Goal: Transaction & Acquisition: Purchase product/service

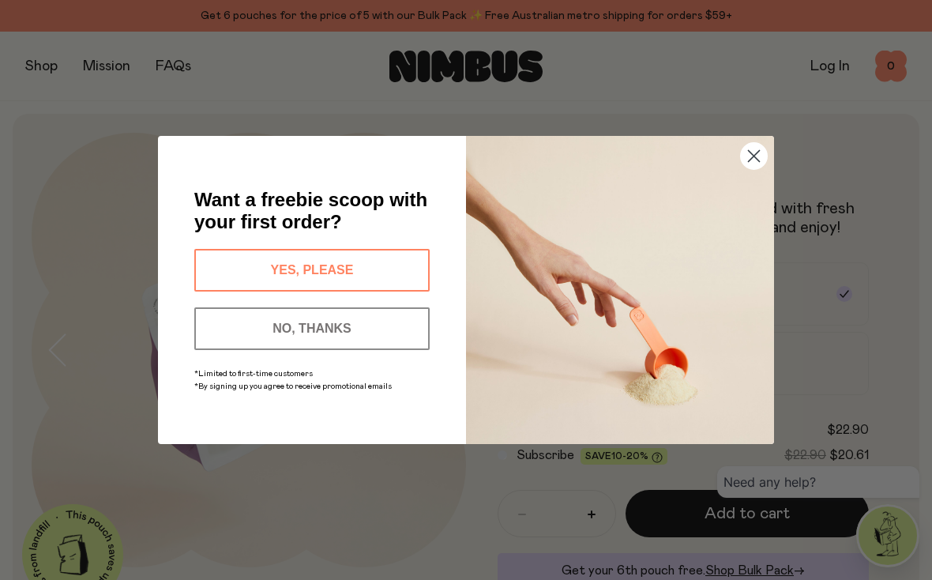
click at [755, 160] on circle "Close dialog" at bounding box center [754, 156] width 26 height 26
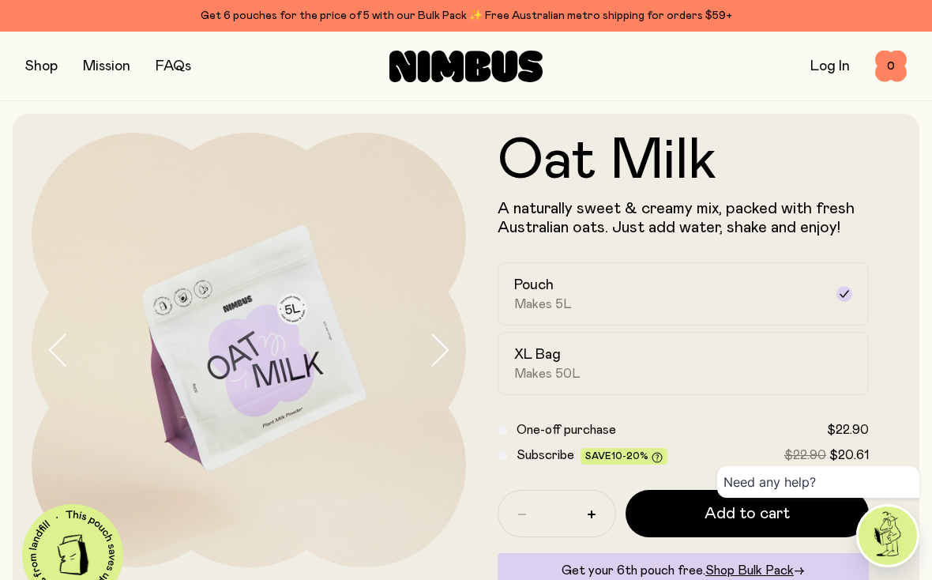
click at [441, 352] on icon "button" at bounding box center [439, 349] width 22 height 33
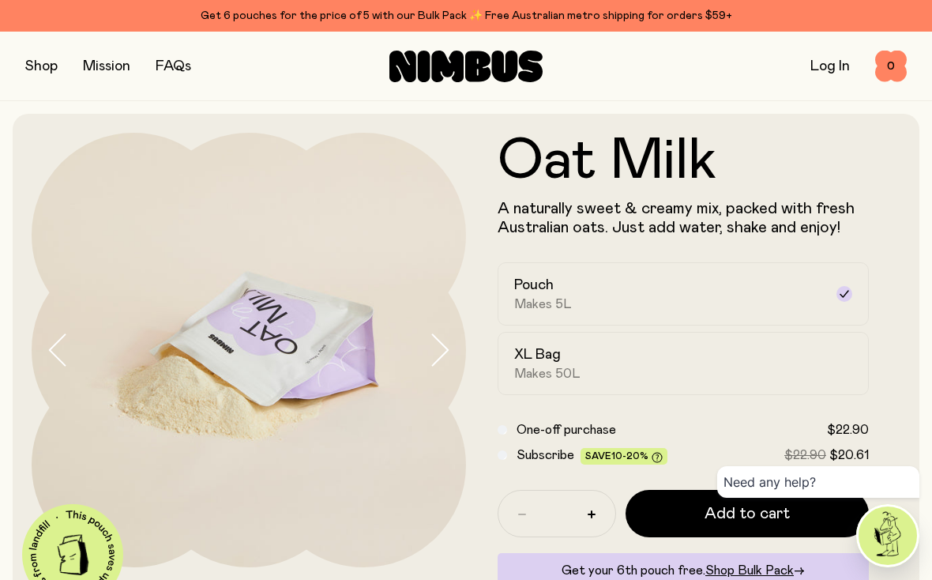
click at [441, 352] on icon "button" at bounding box center [439, 349] width 22 height 33
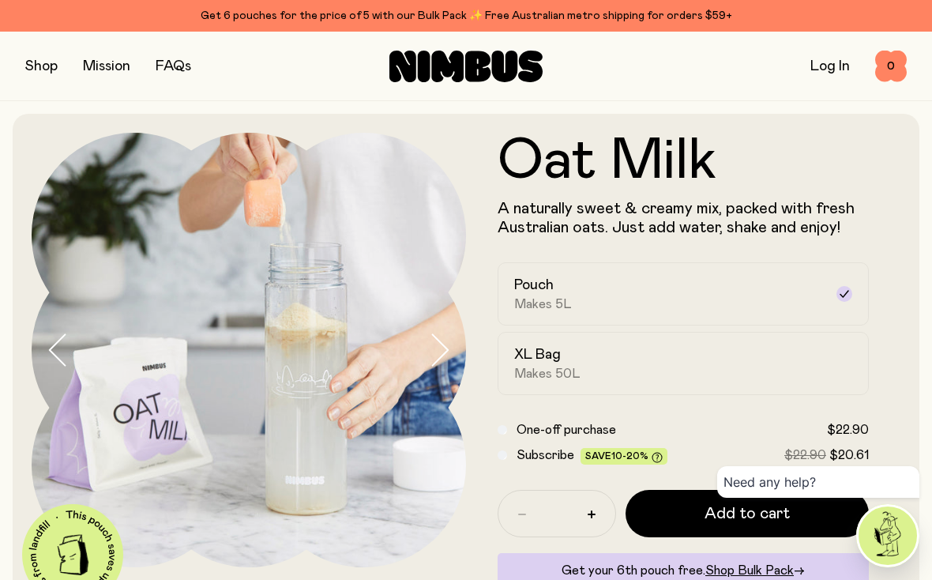
click at [441, 352] on icon "button" at bounding box center [439, 349] width 22 height 33
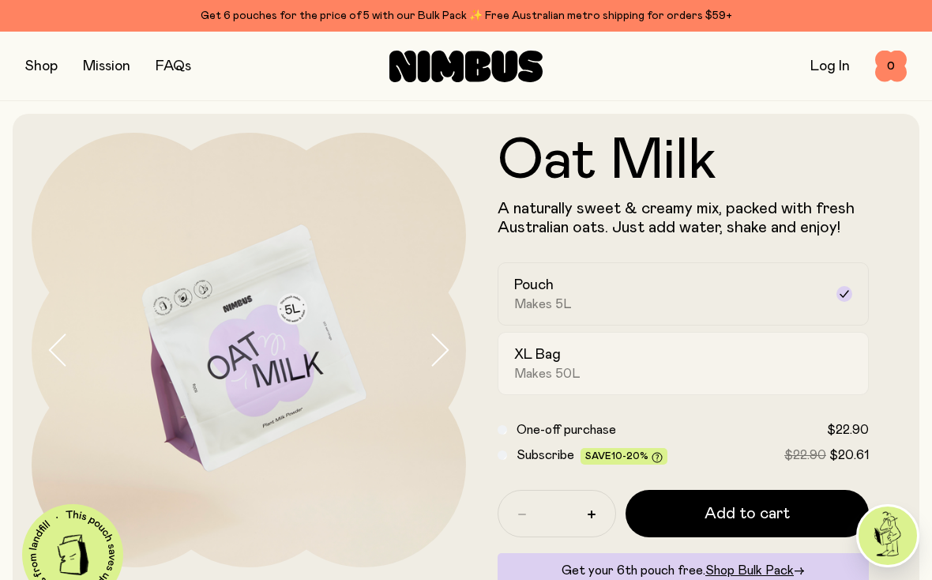
click at [646, 370] on div "XL Bag Makes 50L" at bounding box center [669, 363] width 310 height 36
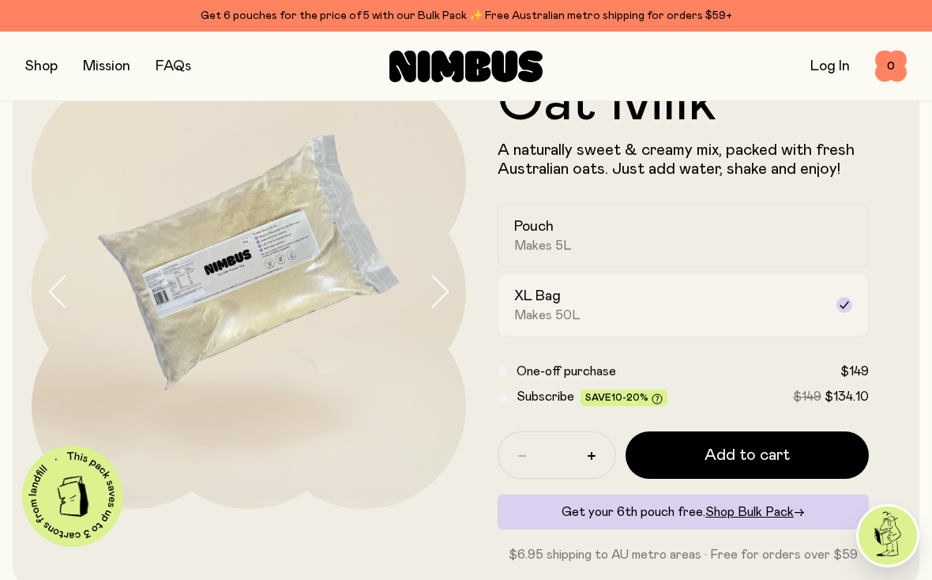
scroll to position [60, 0]
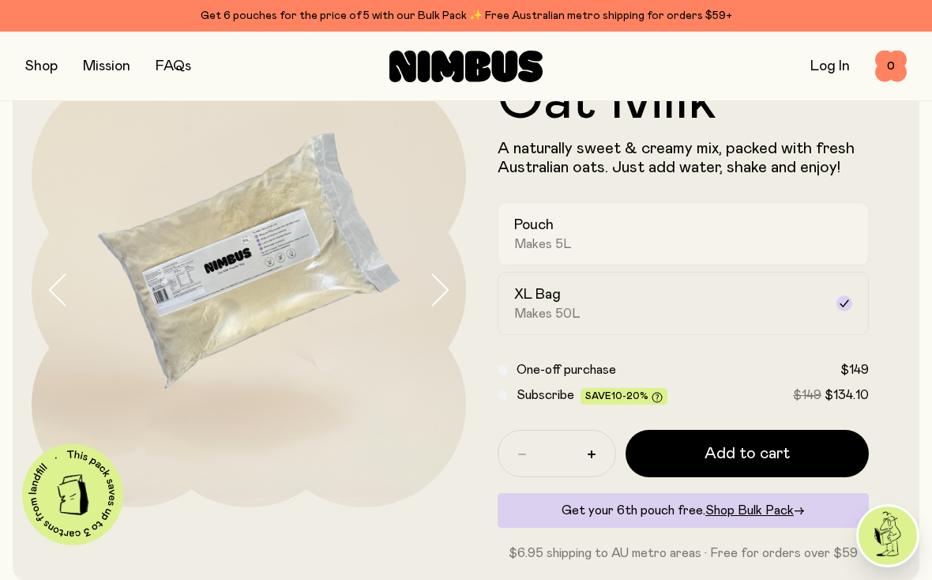
click at [667, 224] on div "Pouch Makes 5L" at bounding box center [669, 234] width 310 height 36
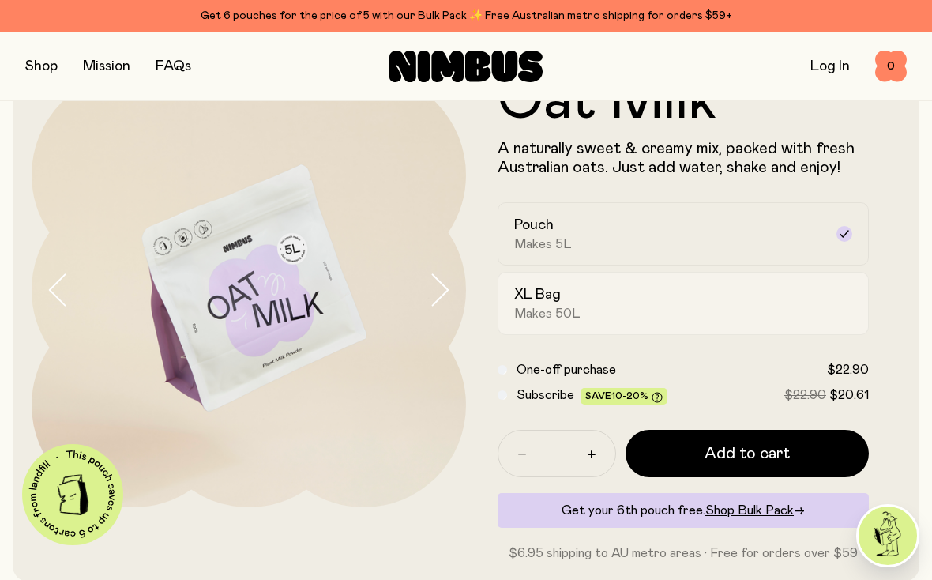
click at [653, 306] on div "XL Bag Makes 50L" at bounding box center [669, 303] width 310 height 36
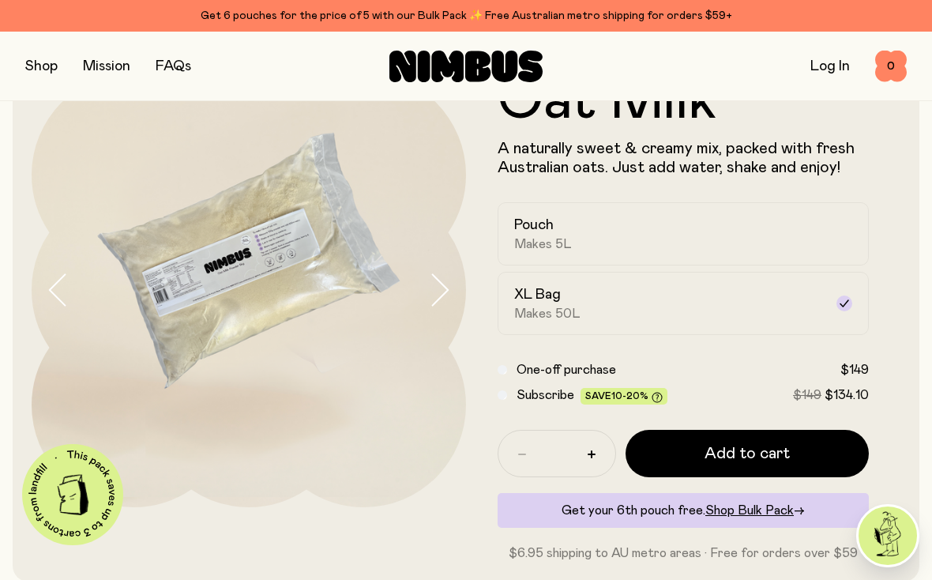
click at [442, 297] on icon "button" at bounding box center [441, 289] width 16 height 31
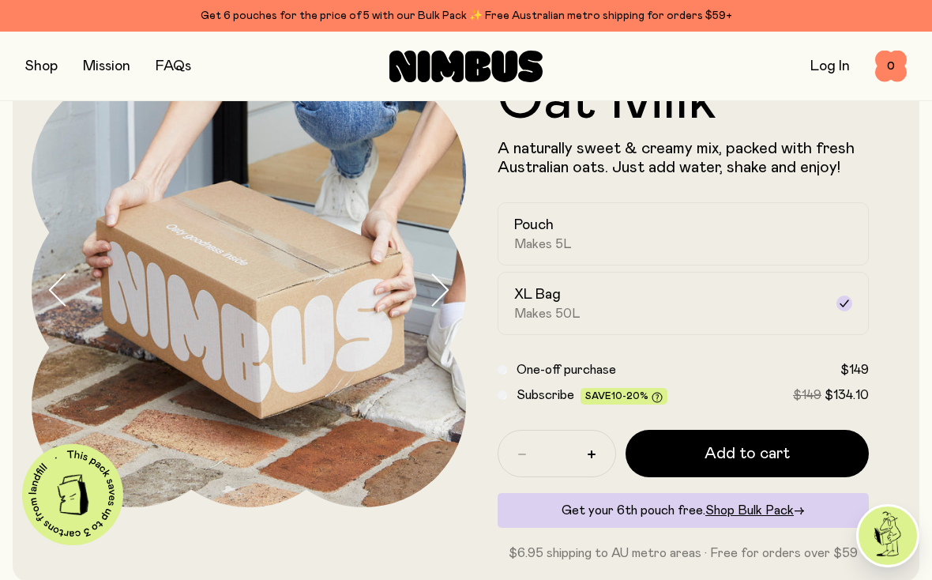
click at [442, 297] on icon "button" at bounding box center [439, 289] width 22 height 33
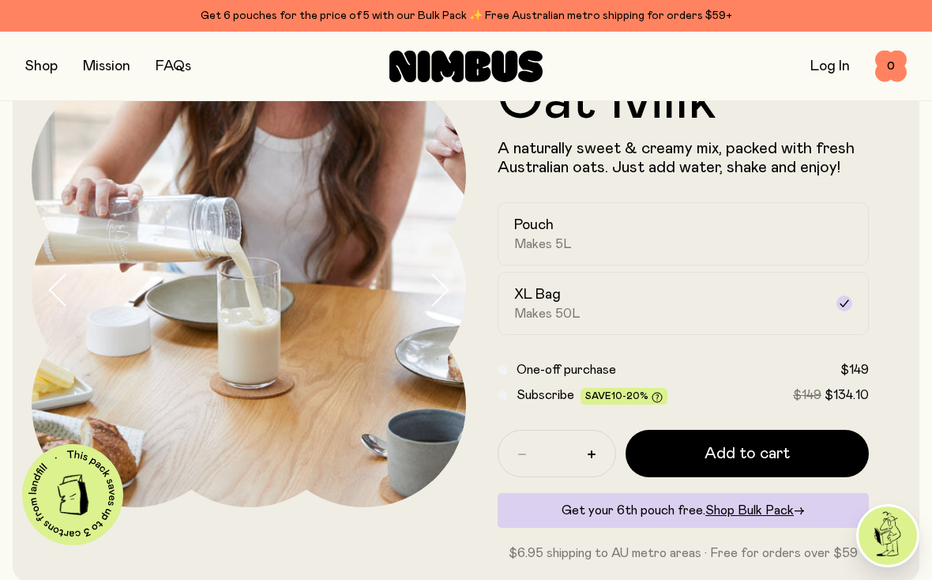
click at [442, 297] on icon "button" at bounding box center [439, 289] width 22 height 33
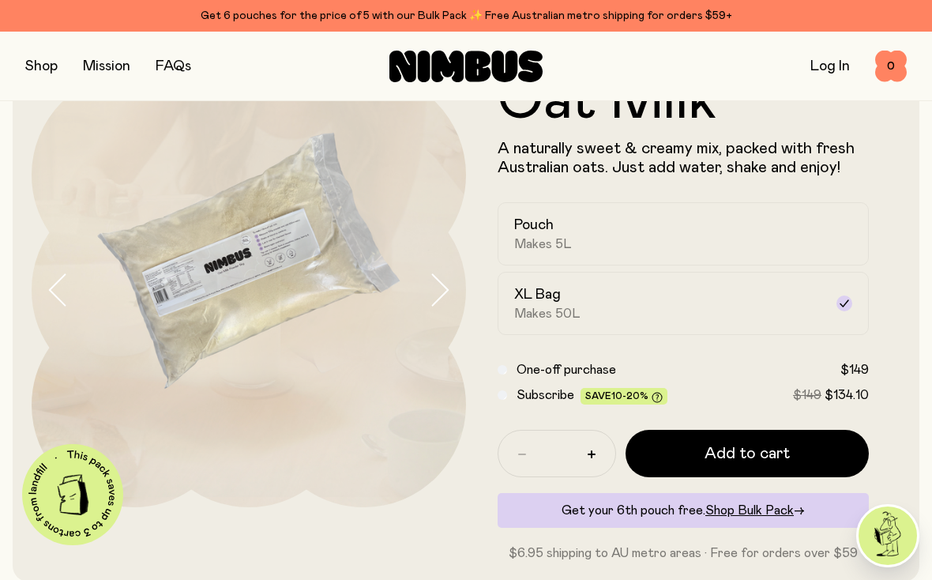
click at [442, 297] on icon "button" at bounding box center [439, 289] width 22 height 33
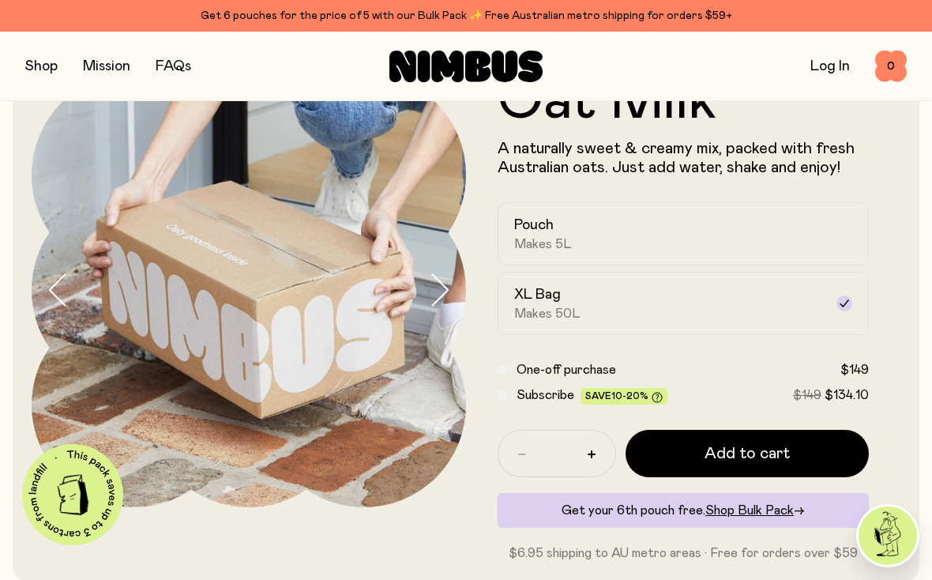
click at [442, 297] on icon "button" at bounding box center [439, 289] width 22 height 33
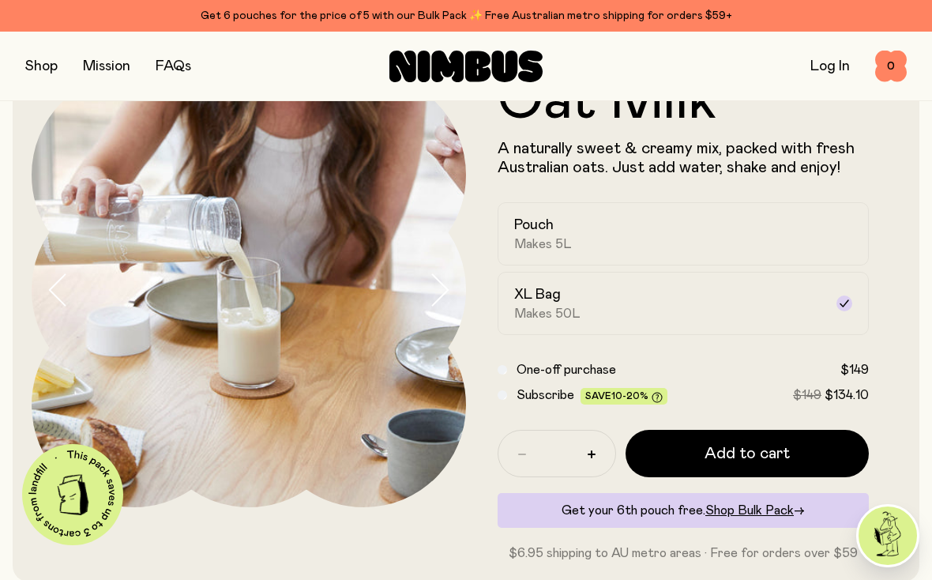
click at [441, 297] on icon "button" at bounding box center [441, 289] width 16 height 31
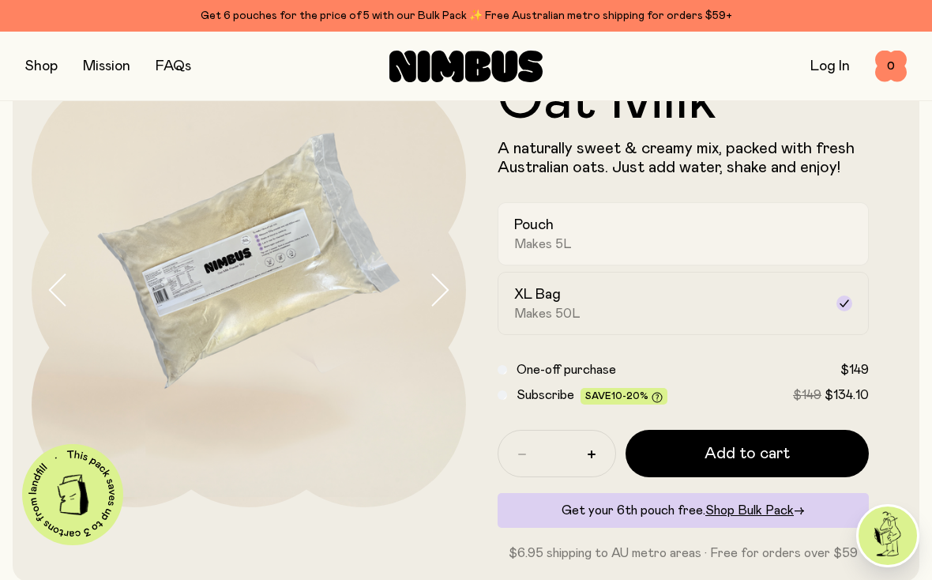
click at [562, 236] on span "Makes 5L" at bounding box center [543, 244] width 58 height 16
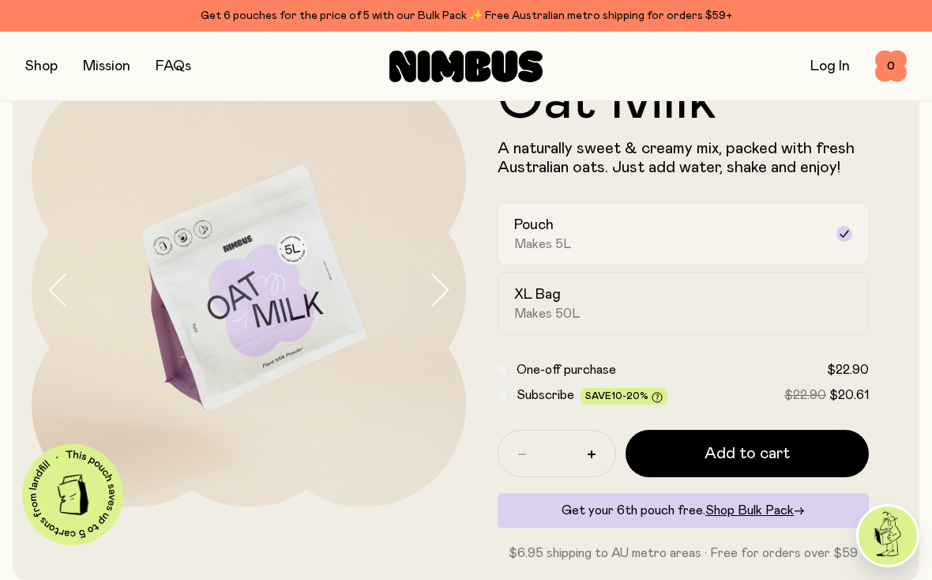
scroll to position [0, 0]
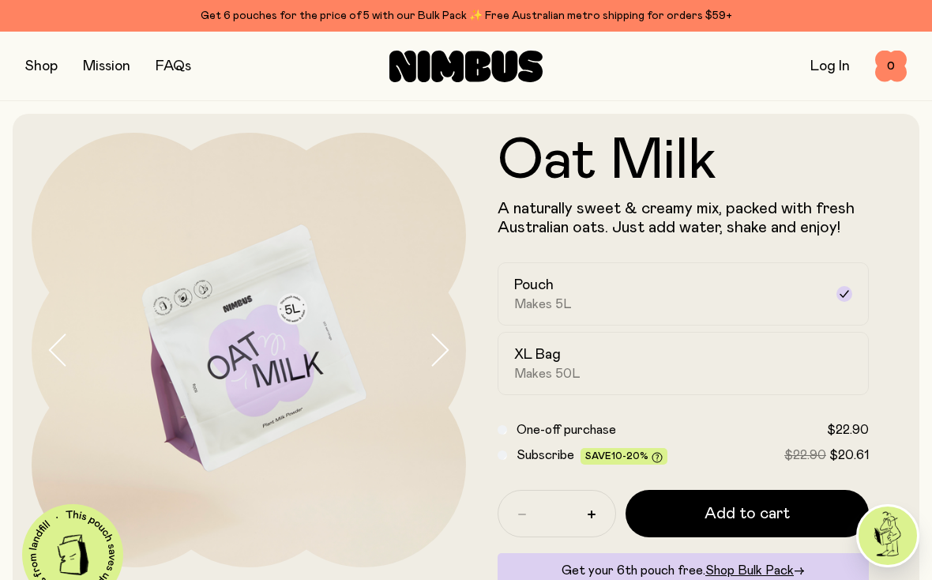
click at [159, 71] on link "FAQs" at bounding box center [174, 66] width 36 height 14
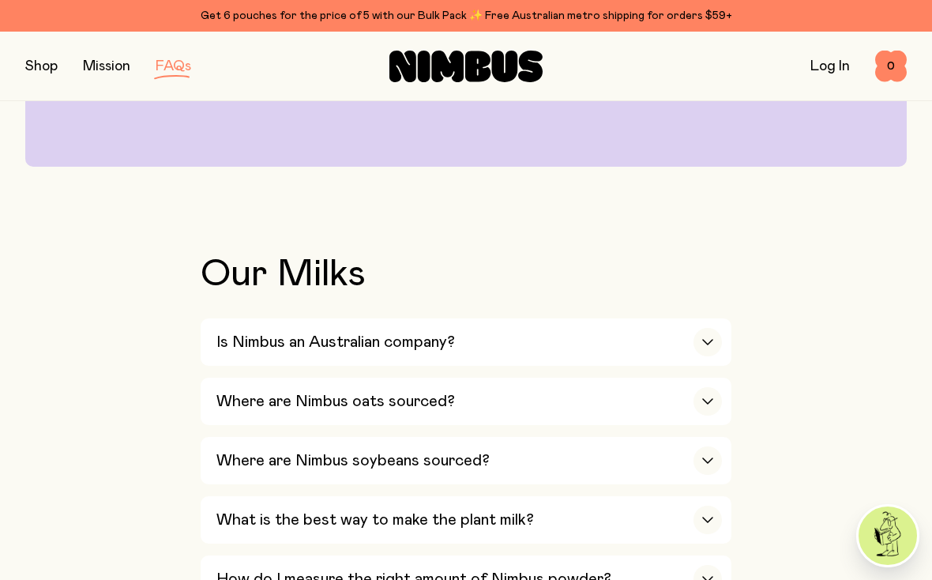
scroll to position [400, 0]
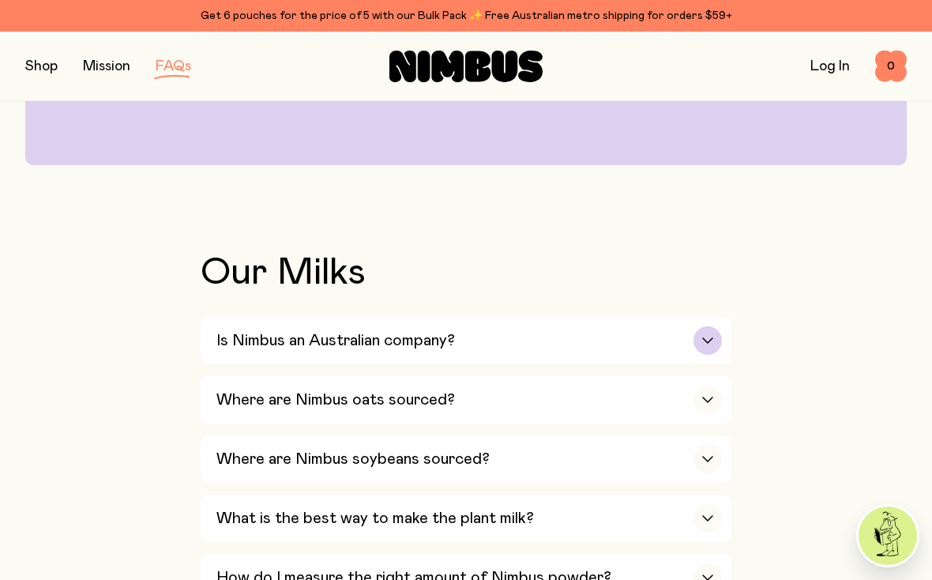
click at [269, 342] on h3 "Is Nimbus an Australian company?" at bounding box center [335, 340] width 239 height 19
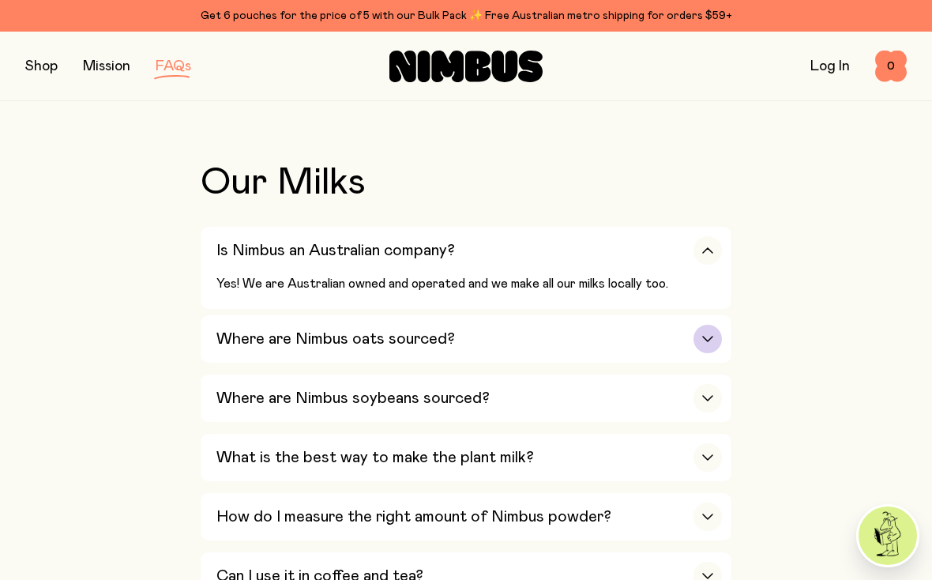
scroll to position [534, 0]
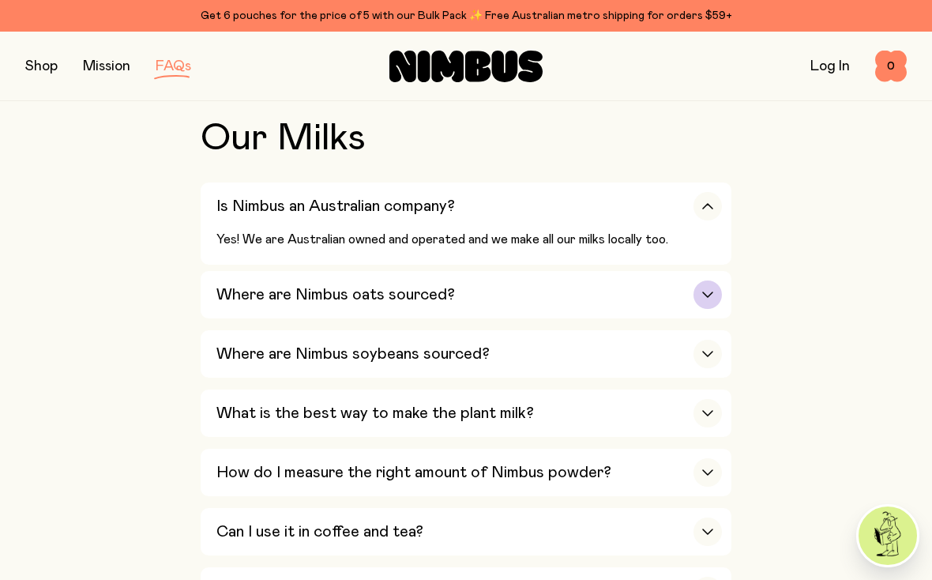
click at [330, 291] on h3 "Where are Nimbus oats sourced?" at bounding box center [335, 294] width 239 height 19
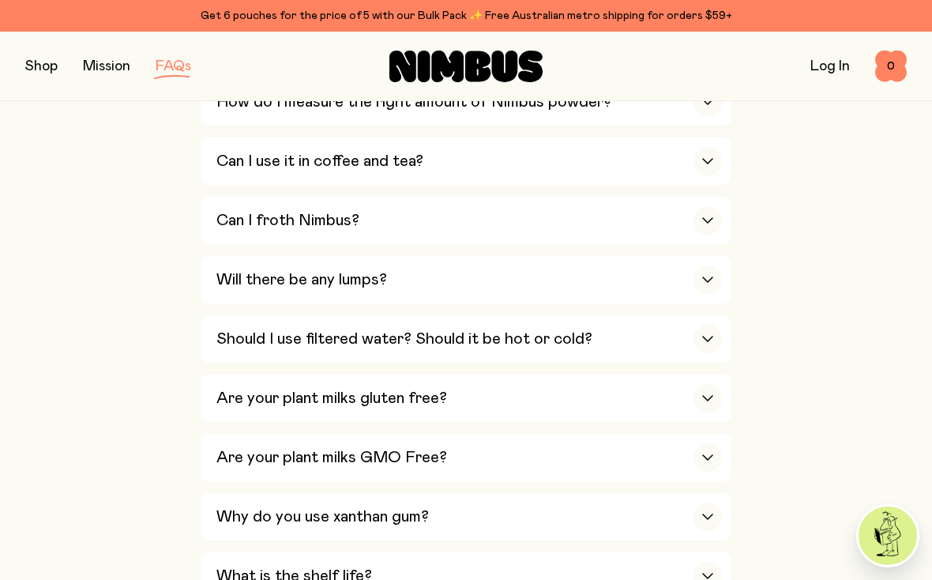
scroll to position [311, 0]
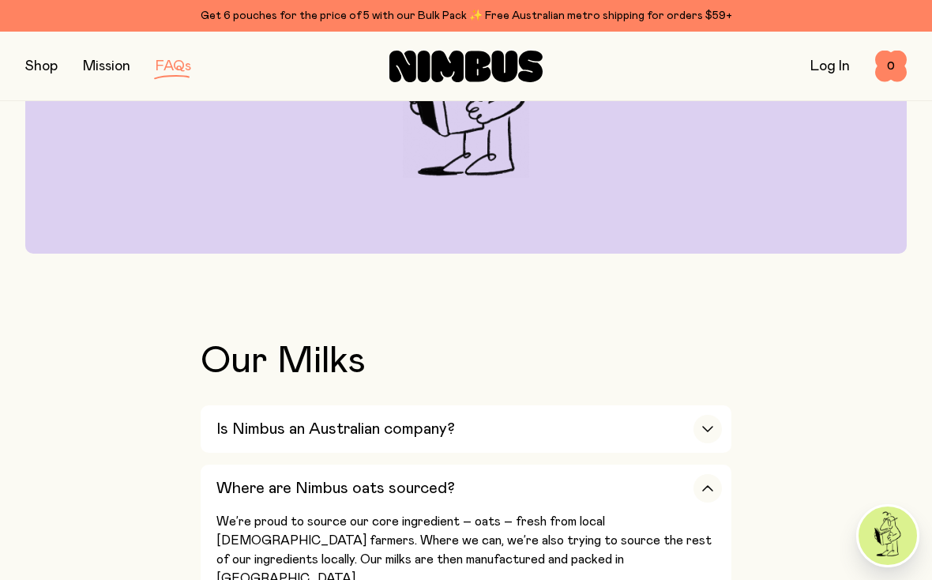
click at [47, 66] on button "button" at bounding box center [41, 66] width 32 height 22
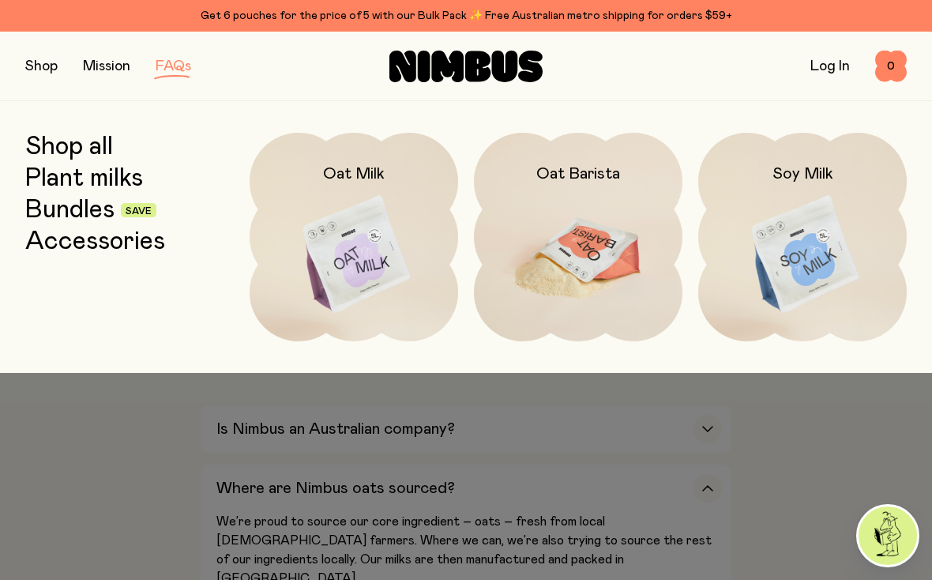
click at [570, 250] on img at bounding box center [578, 255] width 209 height 245
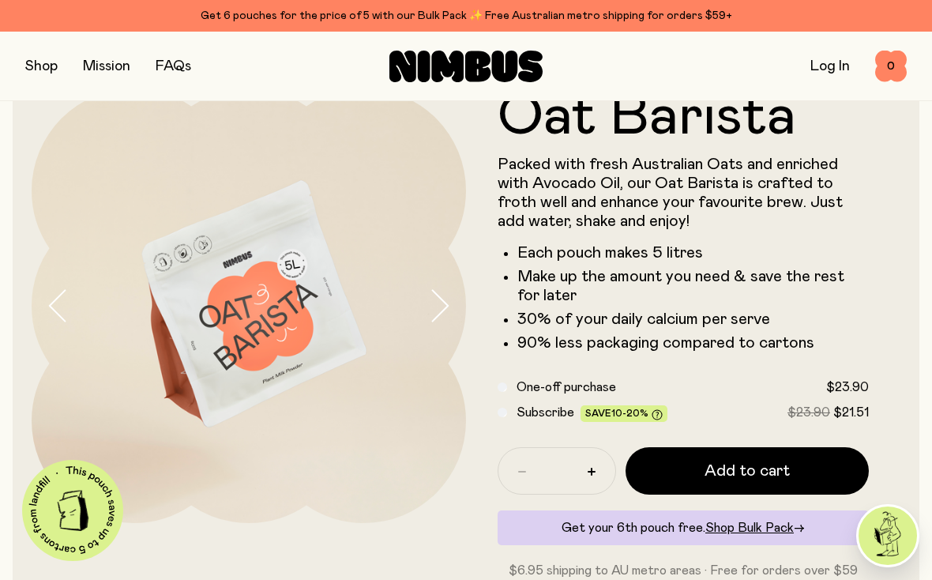
scroll to position [43, 0]
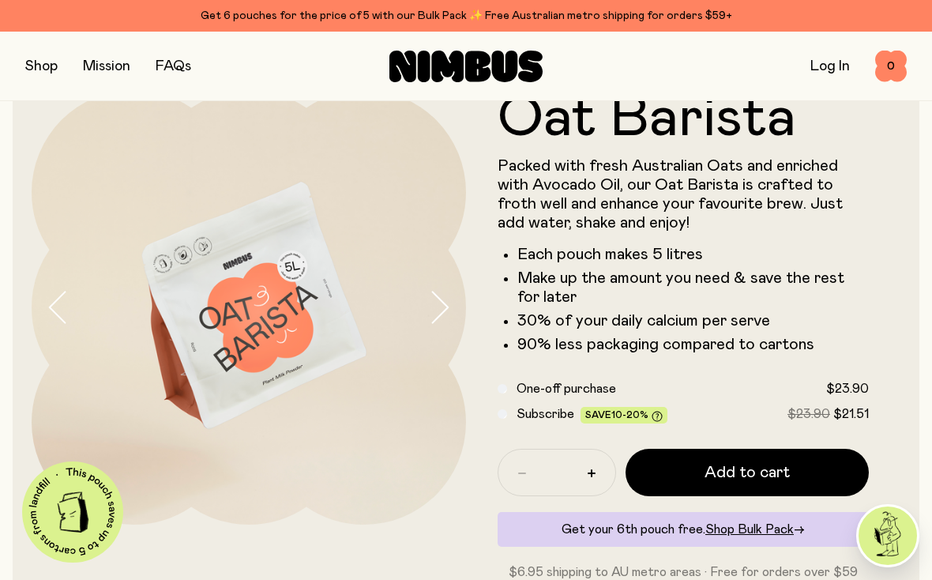
click at [440, 318] on icon "button" at bounding box center [439, 307] width 22 height 33
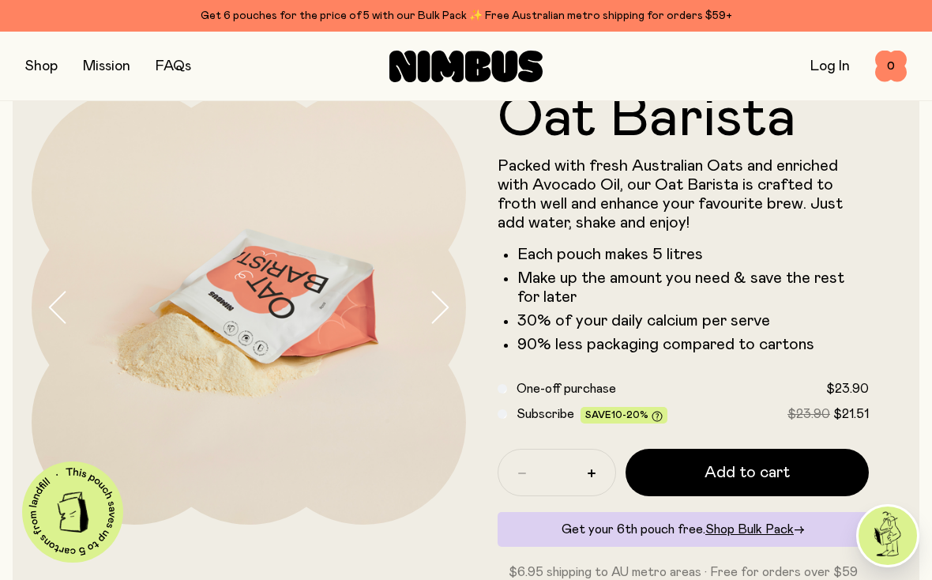
click at [440, 318] on icon "button" at bounding box center [439, 307] width 22 height 33
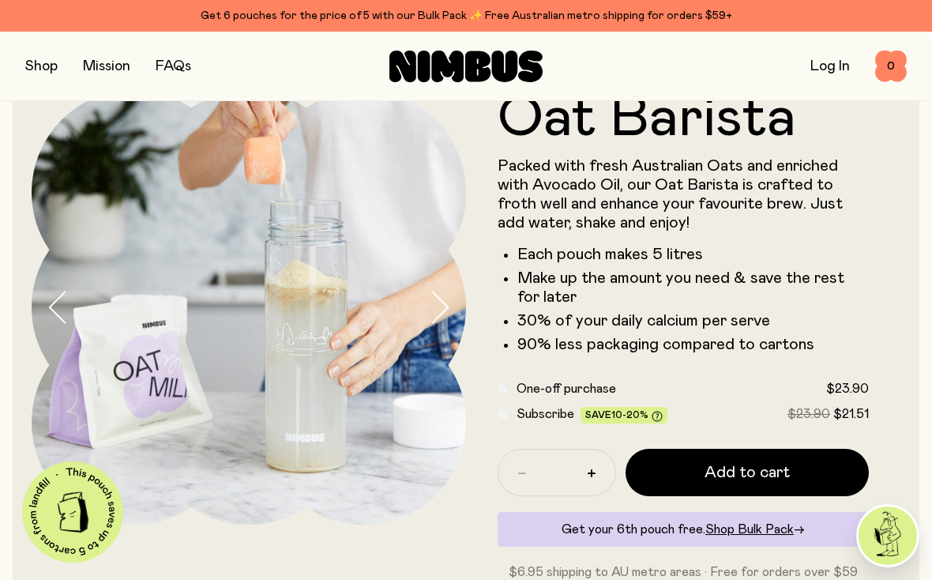
click at [440, 318] on icon "button" at bounding box center [439, 307] width 22 height 33
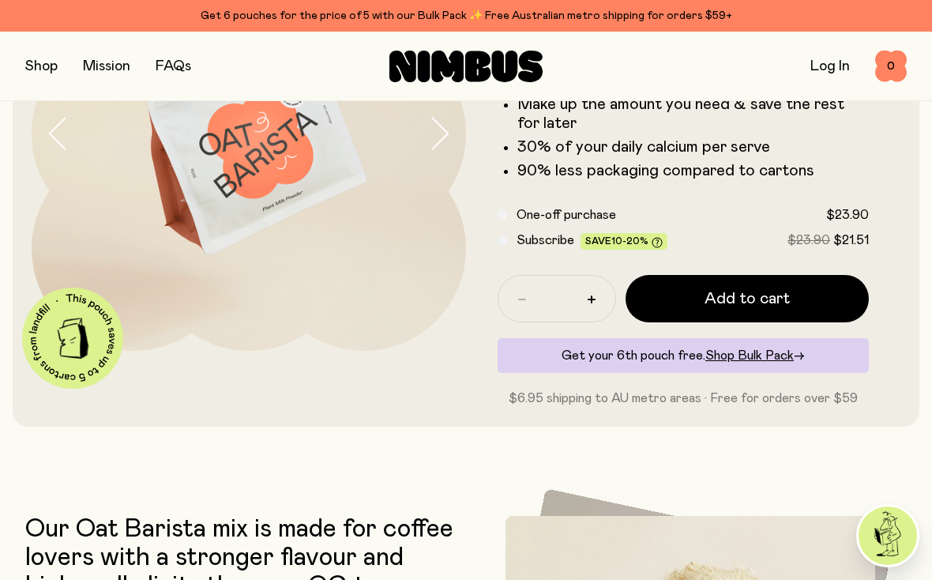
scroll to position [257, 0]
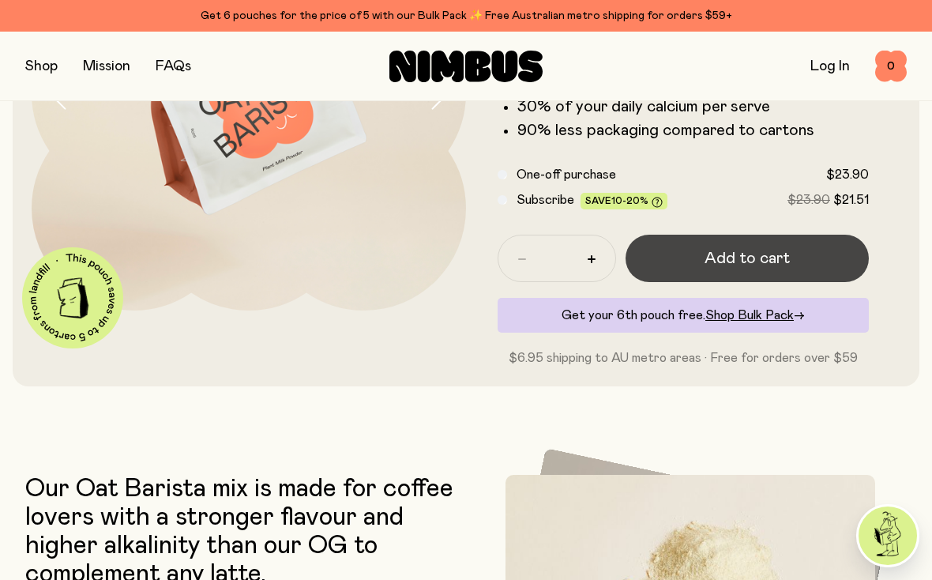
click at [715, 262] on span "Add to cart" at bounding box center [747, 258] width 85 height 22
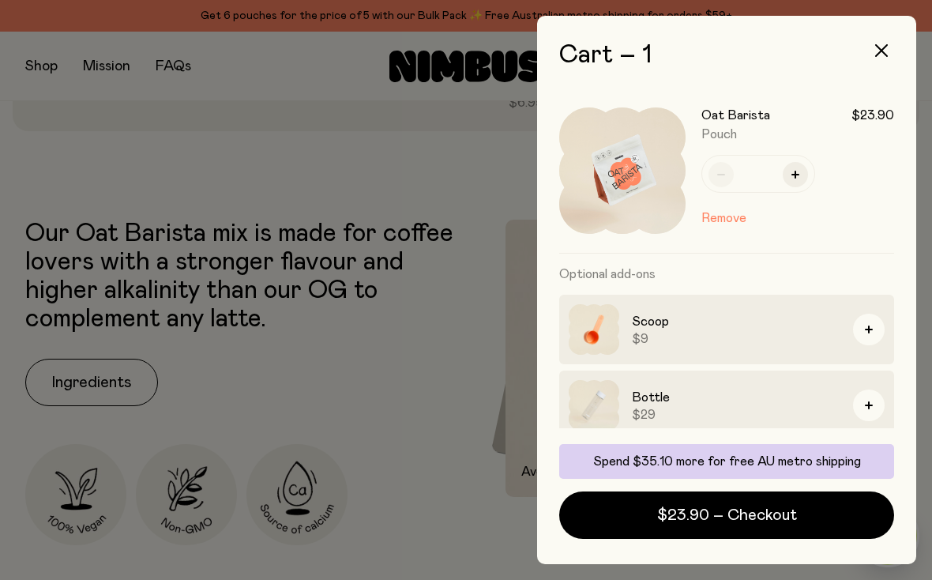
scroll to position [88, 0]
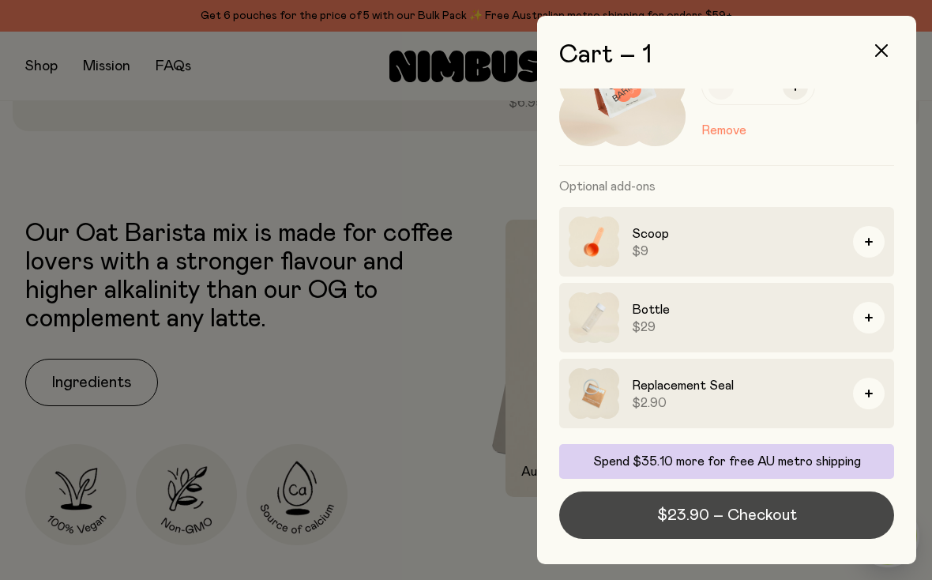
click at [726, 521] on span "$23.90 – Checkout" at bounding box center [727, 515] width 140 height 22
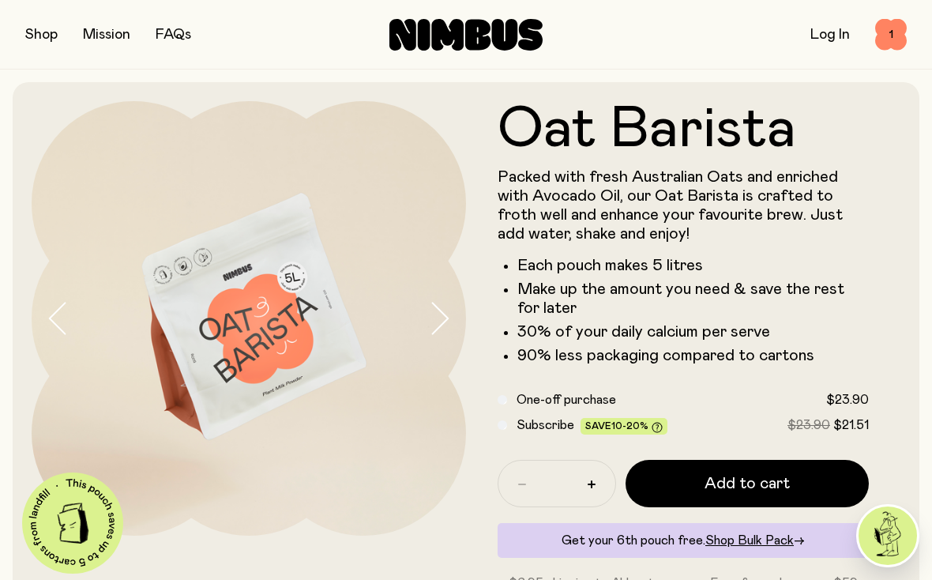
click at [52, 29] on button "button" at bounding box center [41, 35] width 32 height 22
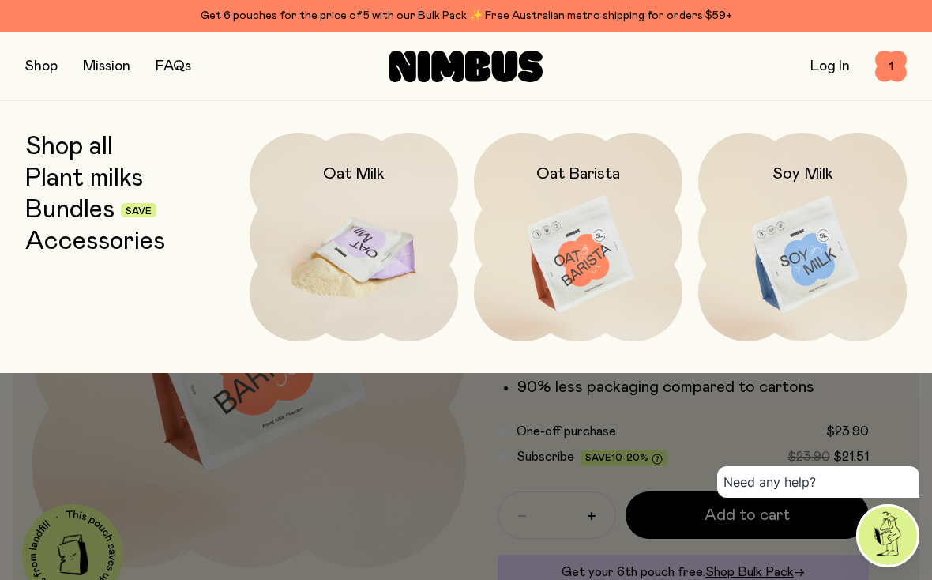
click at [316, 200] on img at bounding box center [354, 255] width 209 height 245
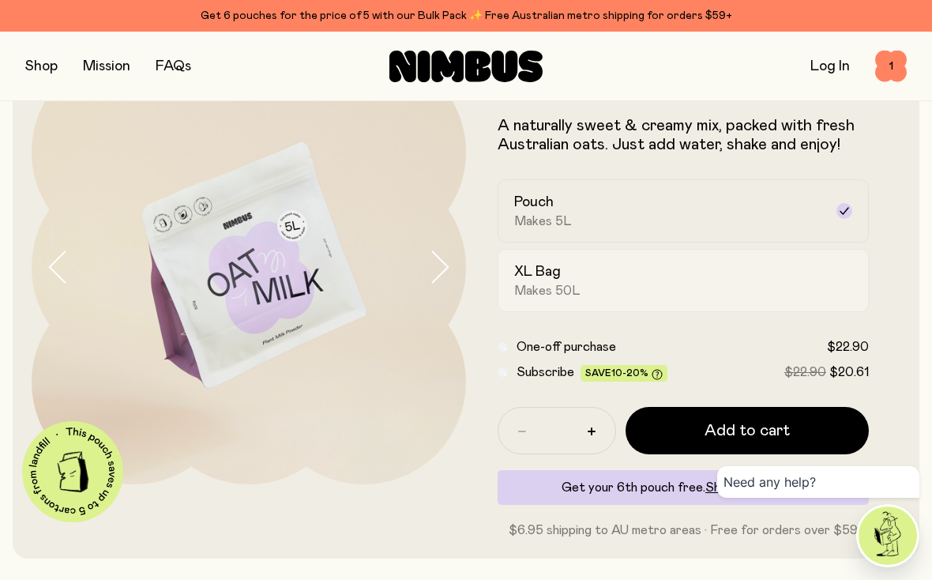
scroll to position [91, 0]
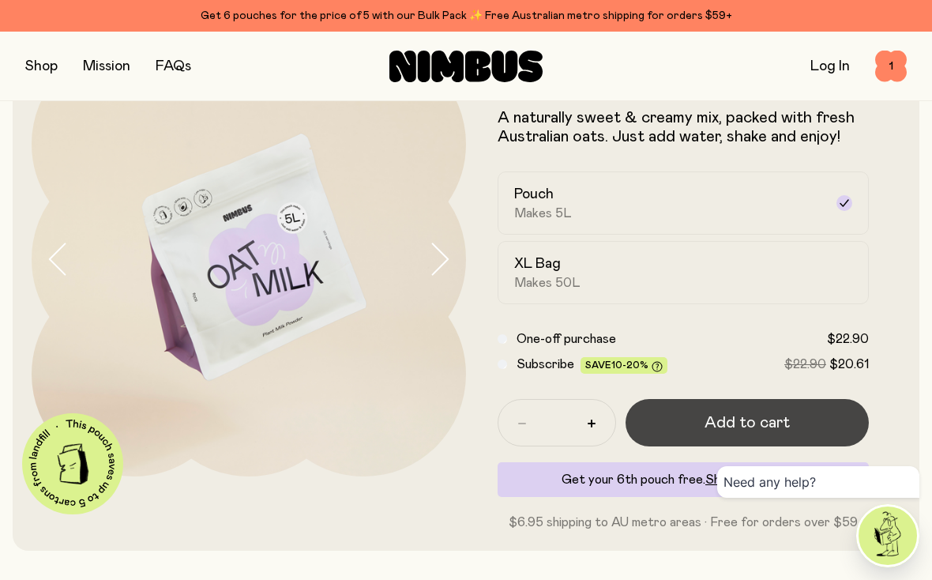
click at [711, 421] on span "Add to cart" at bounding box center [747, 423] width 85 height 22
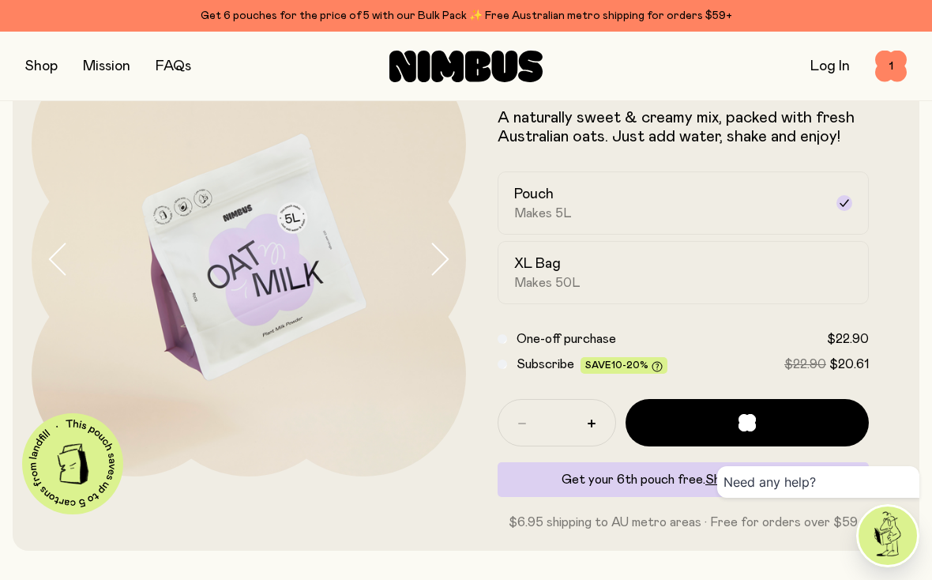
scroll to position [0, 0]
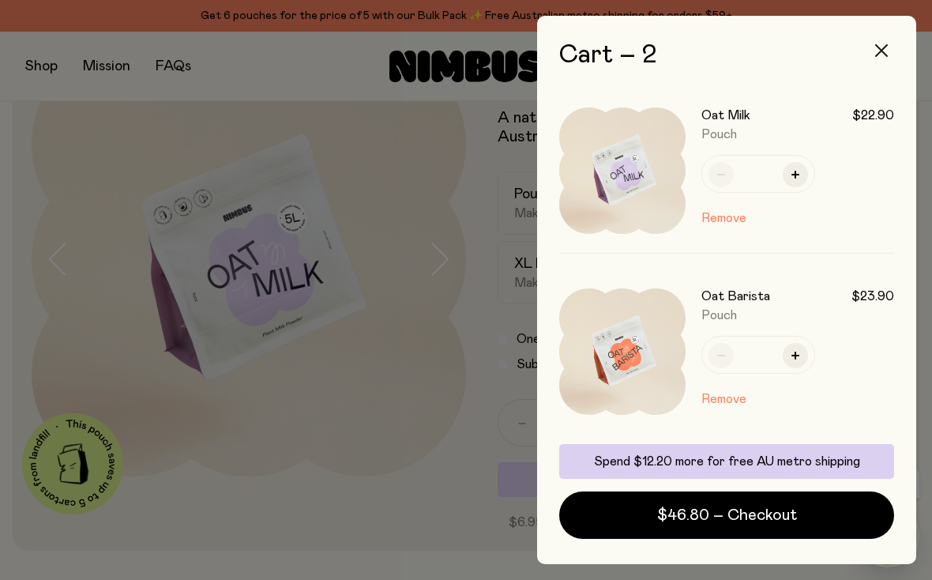
click at [885, 51] on icon "button" at bounding box center [881, 50] width 13 height 13
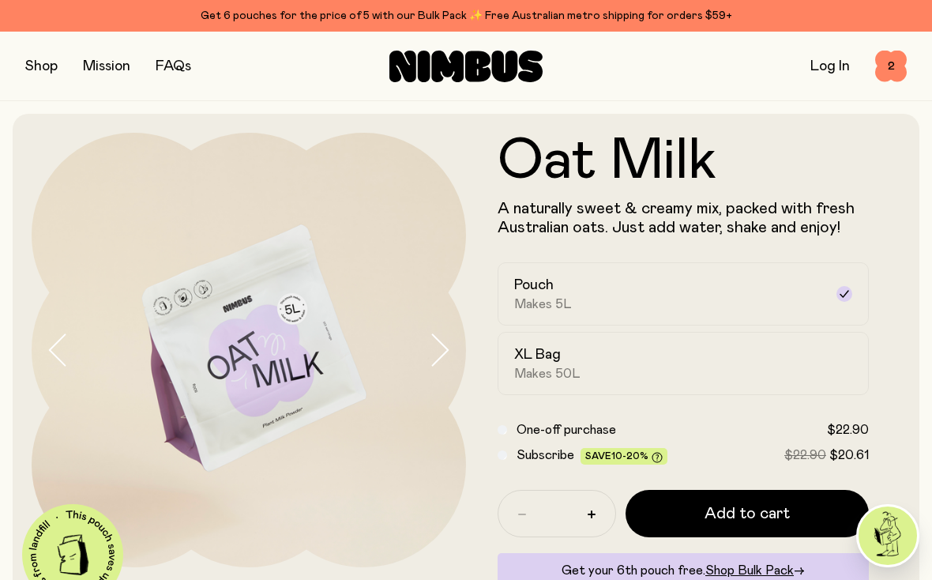
click at [47, 64] on button "button" at bounding box center [41, 66] width 32 height 22
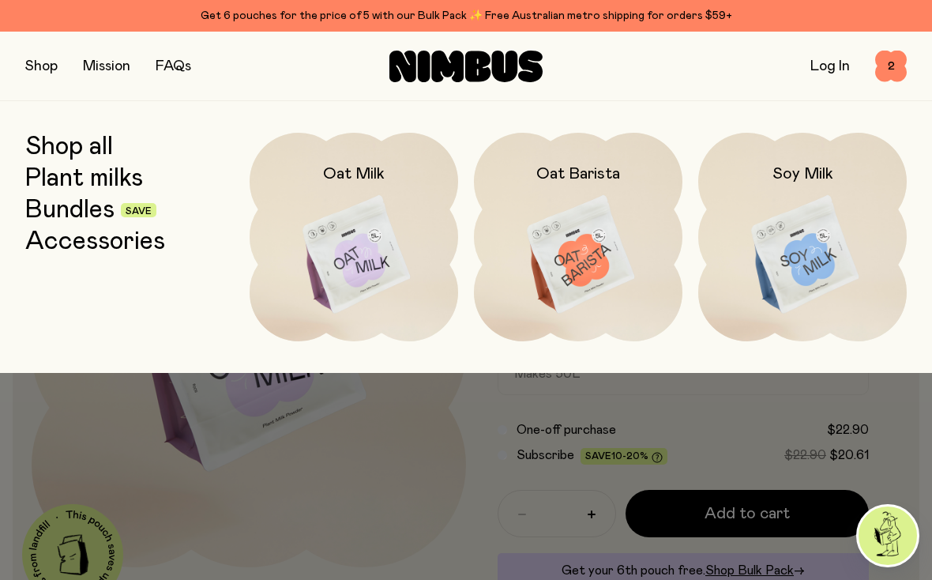
click at [79, 149] on link "Shop all" at bounding box center [69, 147] width 88 height 28
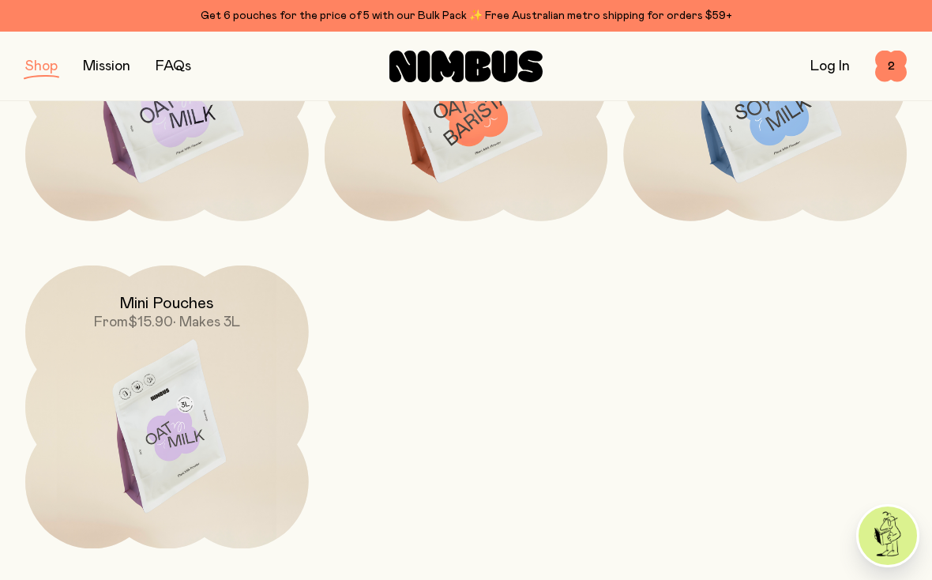
scroll to position [402, 0]
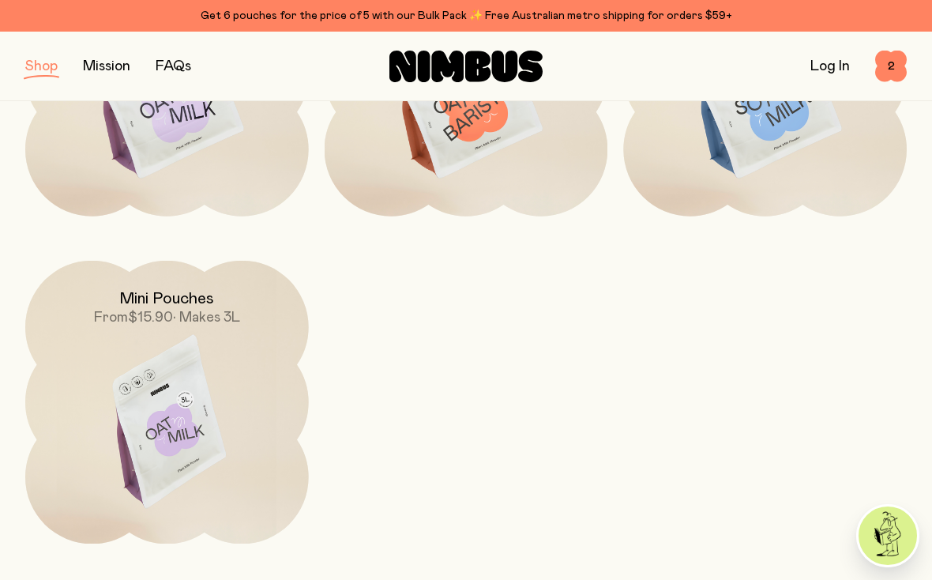
click at [222, 419] on img at bounding box center [167, 427] width 284 height 333
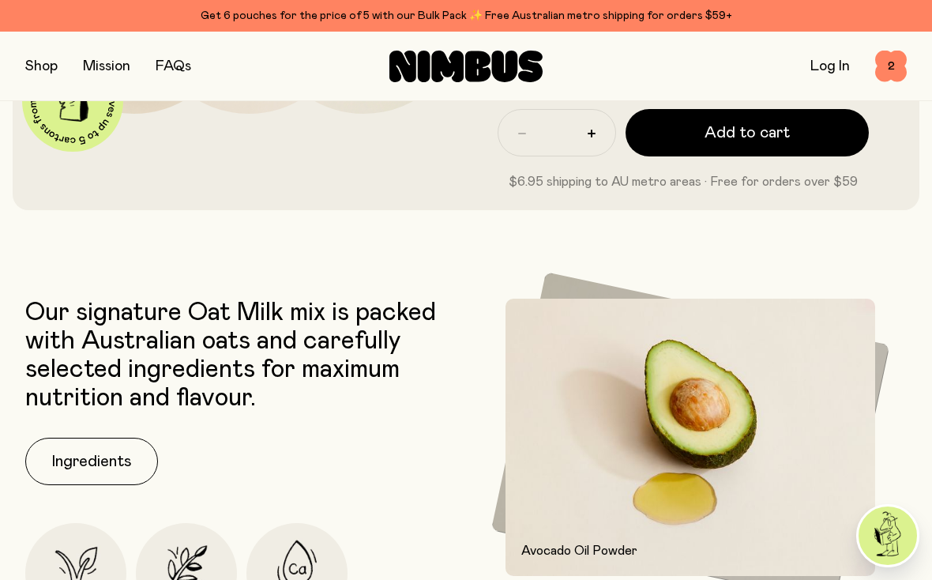
scroll to position [517, 0]
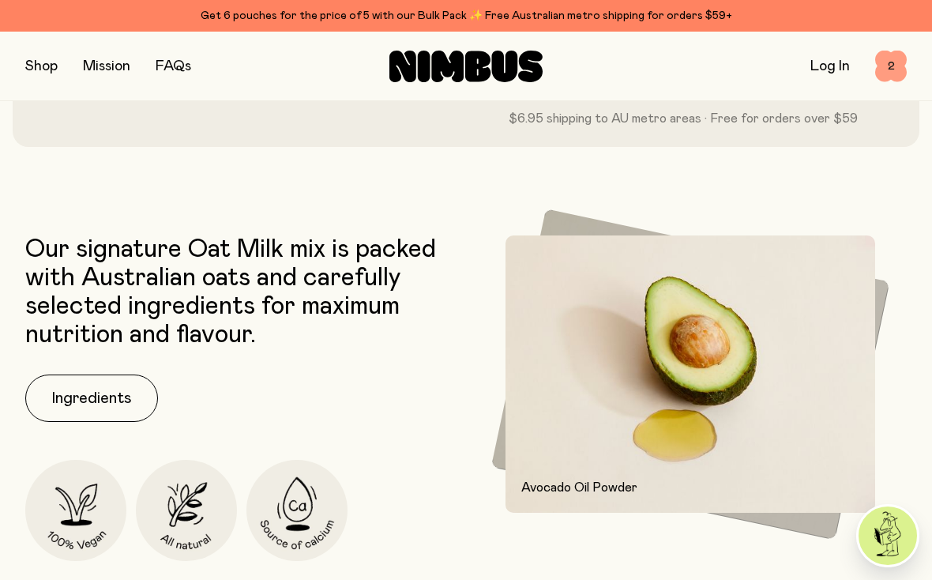
click at [888, 70] on span "2" at bounding box center [891, 67] width 32 height 32
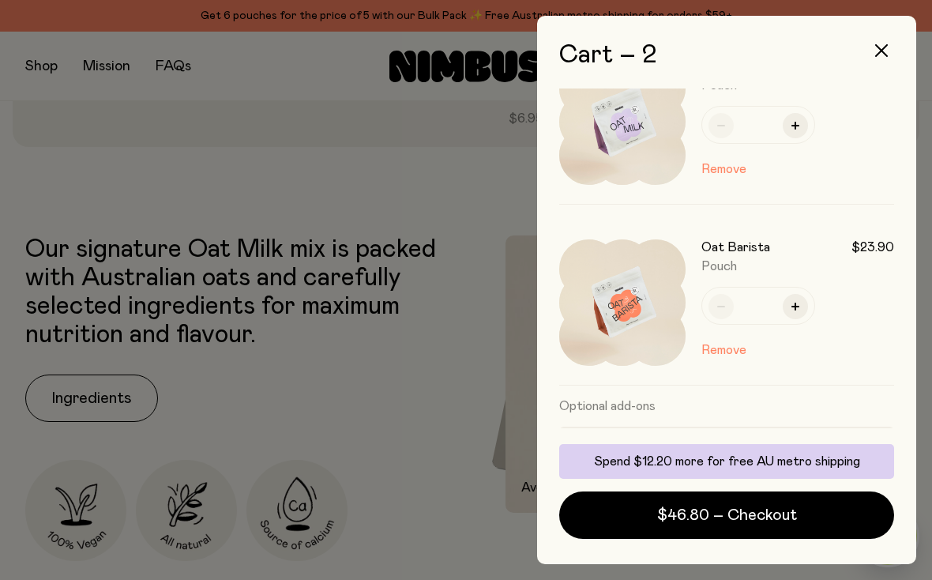
scroll to position [0, 0]
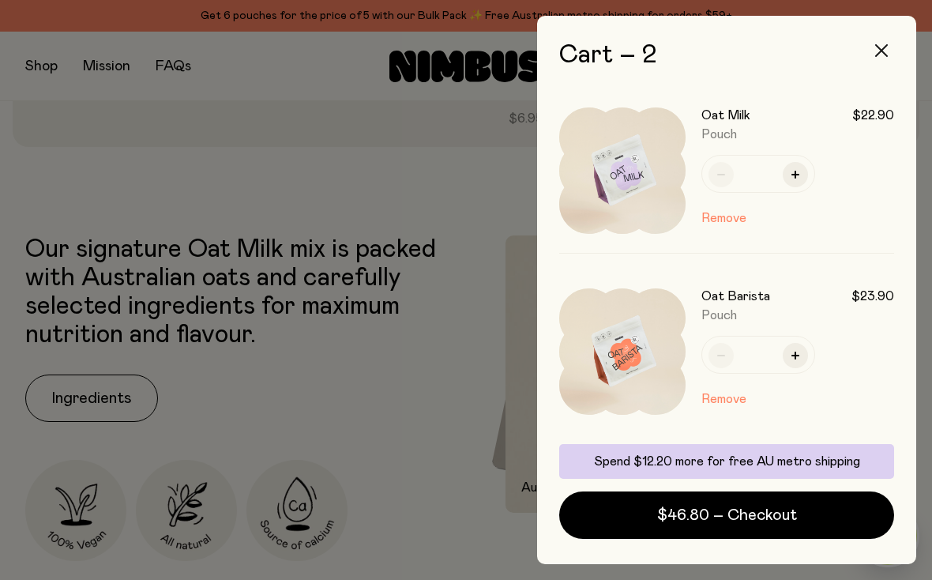
click at [886, 47] on icon "button" at bounding box center [881, 50] width 13 height 13
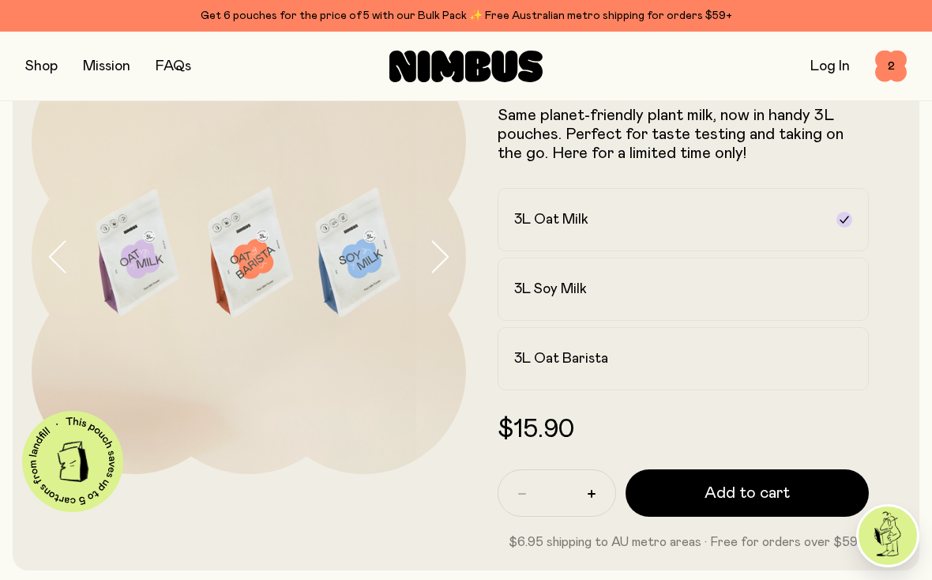
scroll to position [92, 0]
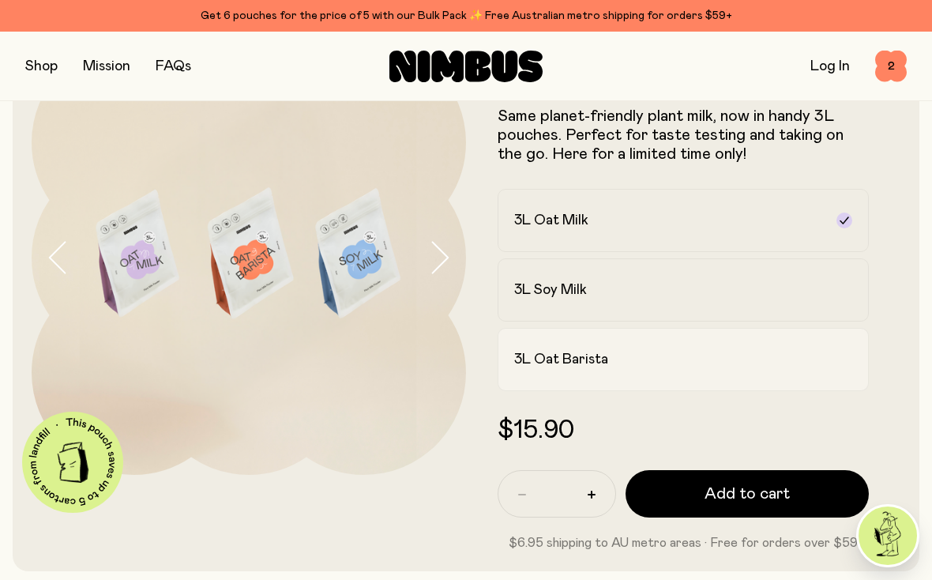
click at [576, 368] on label "3L Oat Barista" at bounding box center [683, 359] width 371 height 63
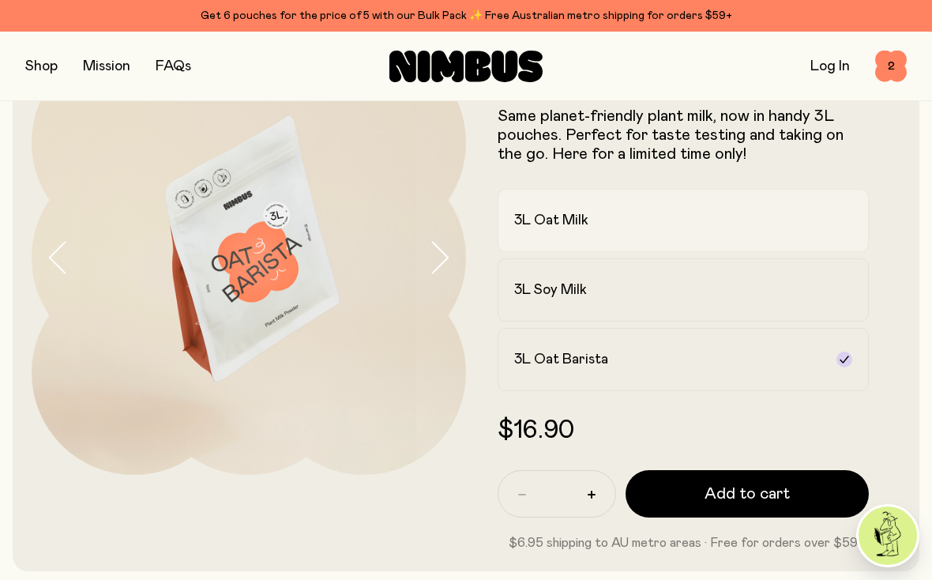
click at [585, 240] on label "3L Oat Milk" at bounding box center [683, 220] width 371 height 63
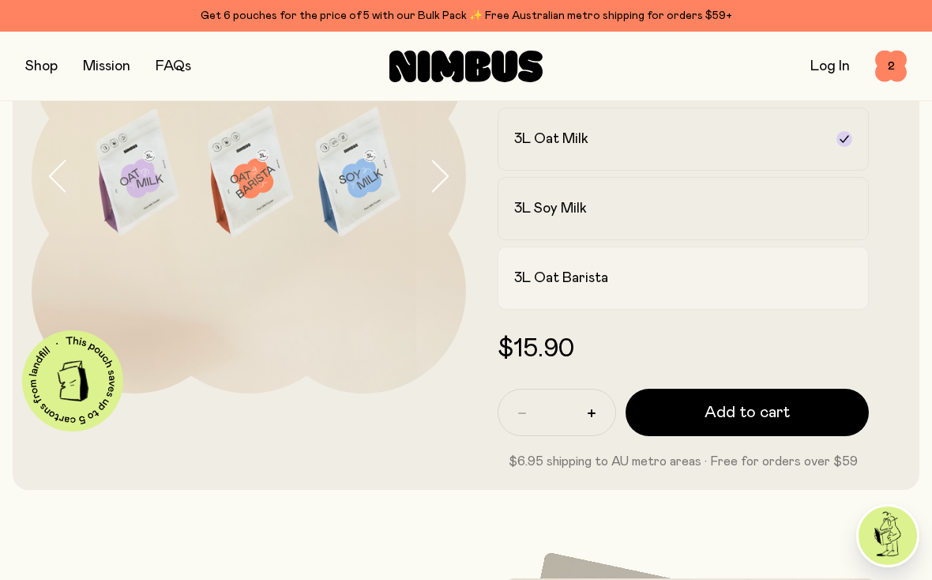
click at [625, 282] on div "3L Oat Barista" at bounding box center [669, 278] width 310 height 19
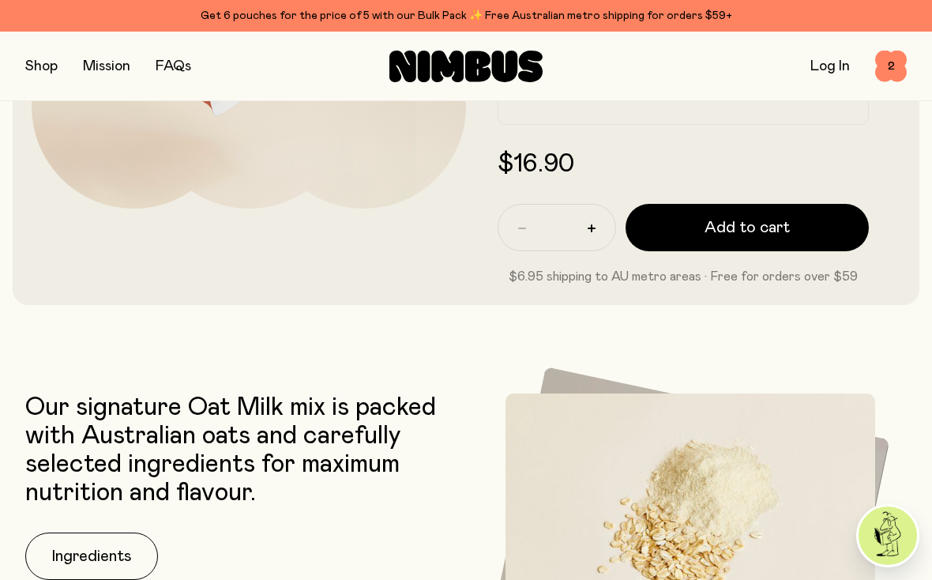
scroll to position [318, 0]
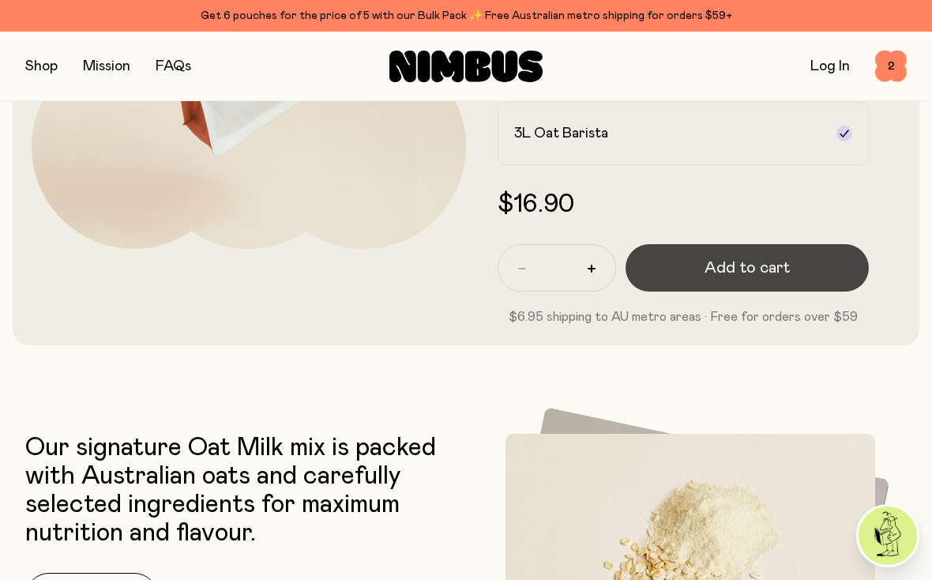
click at [708, 285] on button "Add to cart" at bounding box center [747, 267] width 243 height 47
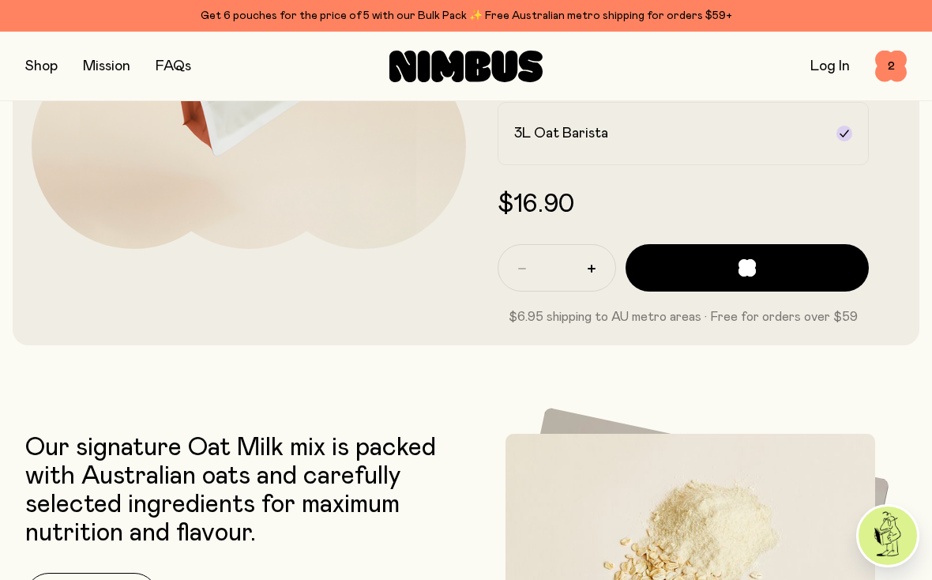
scroll to position [0, 0]
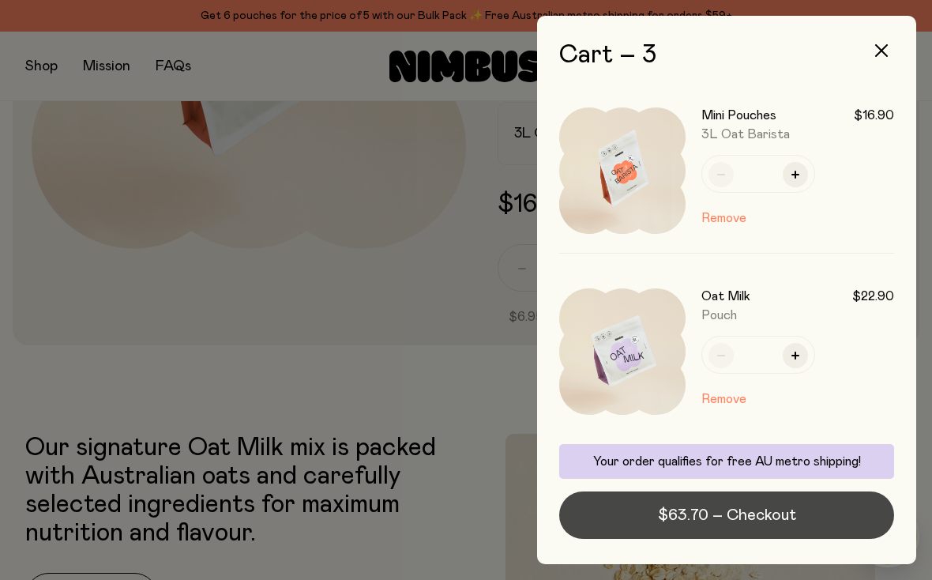
click at [709, 520] on span "$63.70 – Checkout" at bounding box center [727, 515] width 138 height 22
